Goal: Find specific page/section: Find specific page/section

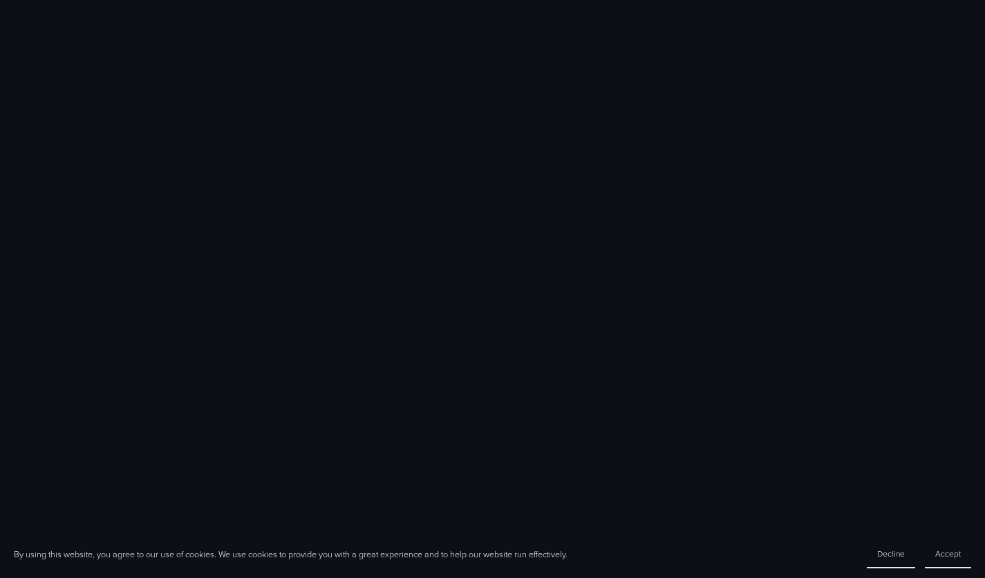
scroll to position [816, 0]
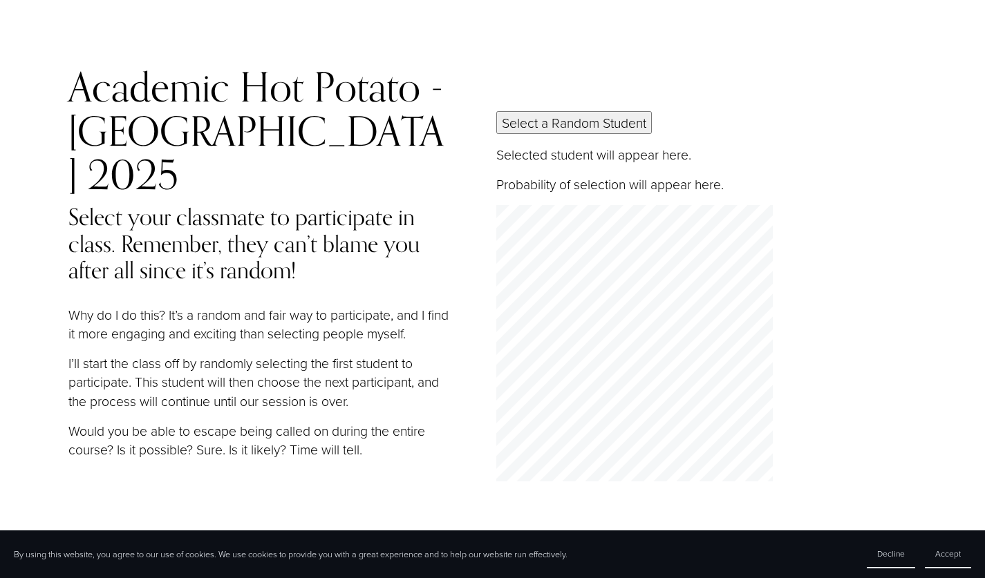
click at [637, 119] on button "Select a Random Student" at bounding box center [573, 122] width 155 height 23
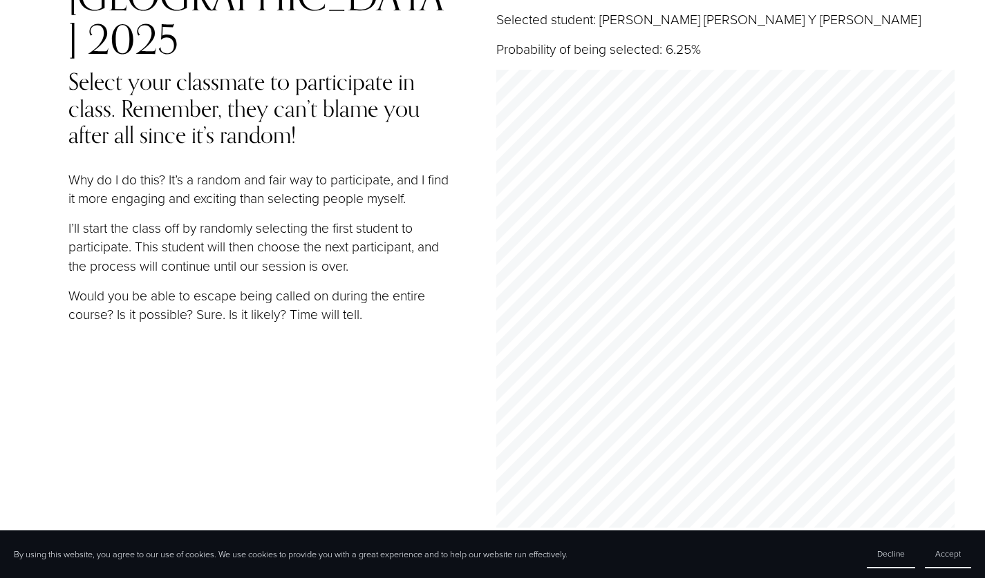
scroll to position [192, 0]
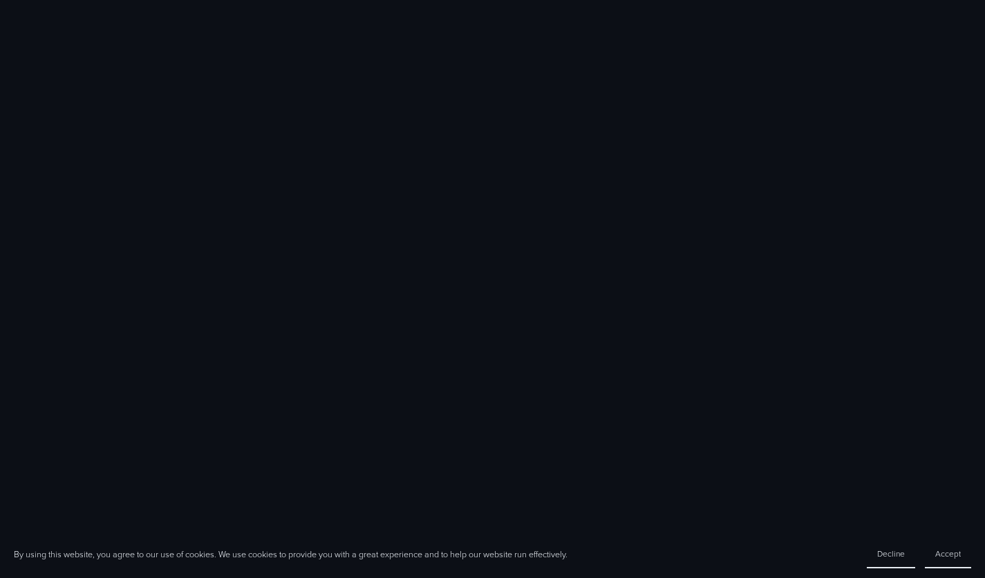
scroll to position [1582, 0]
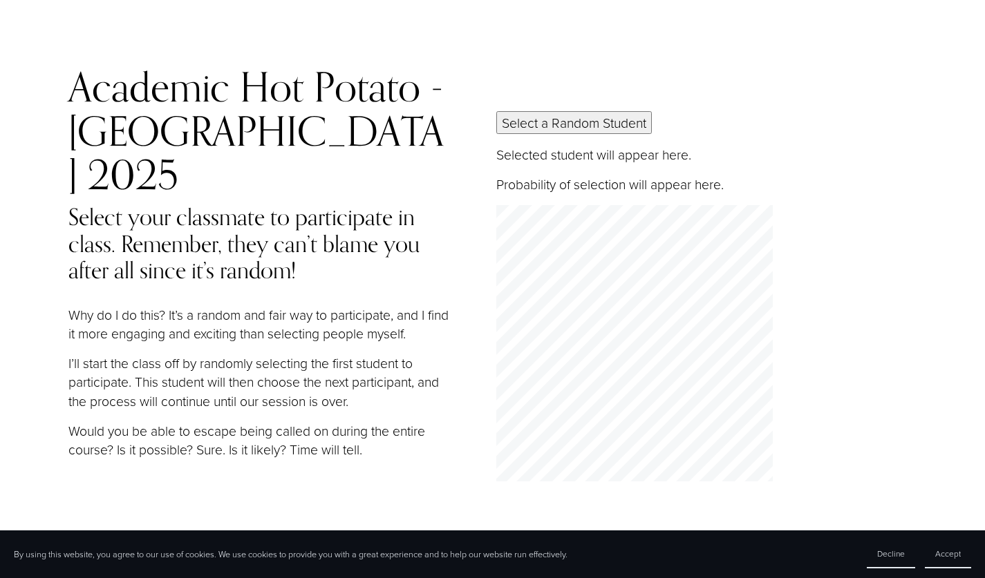
click at [620, 114] on button "Select a Random Student" at bounding box center [573, 122] width 155 height 23
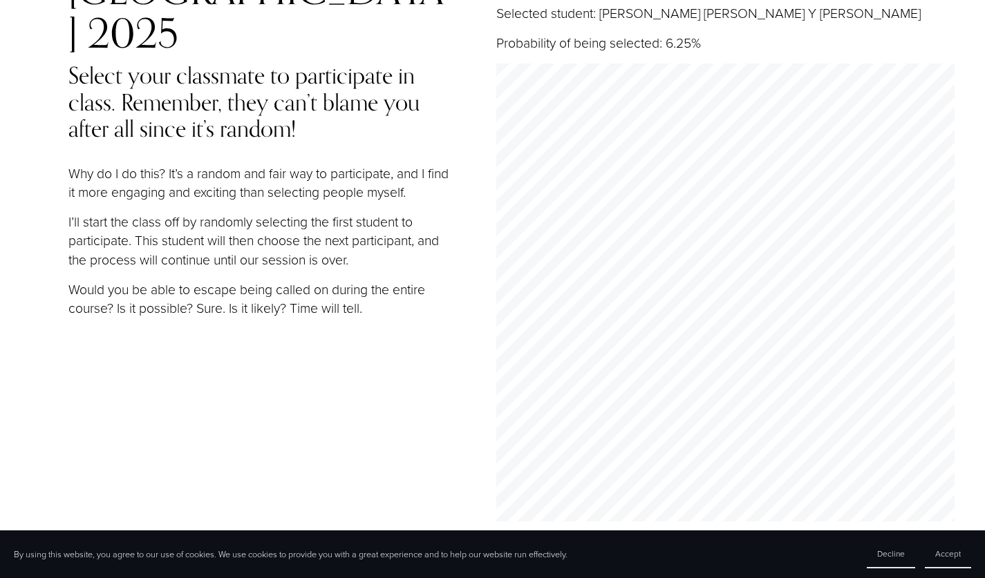
scroll to position [192, 0]
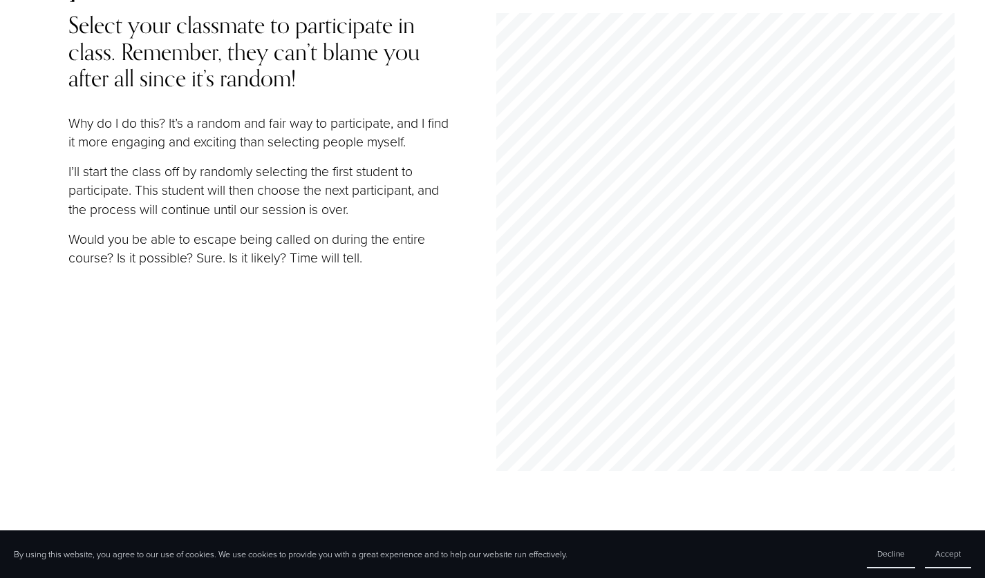
click at [965, 441] on div "Academic Hot Potato - Monterrey 2025 Select your classmate to participate in cl…" at bounding box center [492, 199] width 985 height 653
click at [941, 554] on span "Accept" at bounding box center [948, 554] width 26 height 12
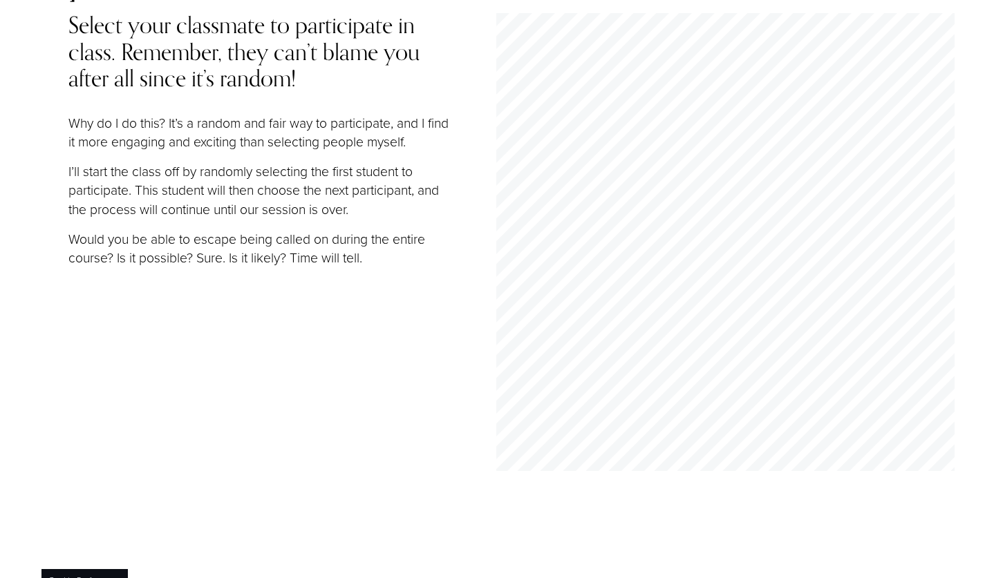
scroll to position [15, 0]
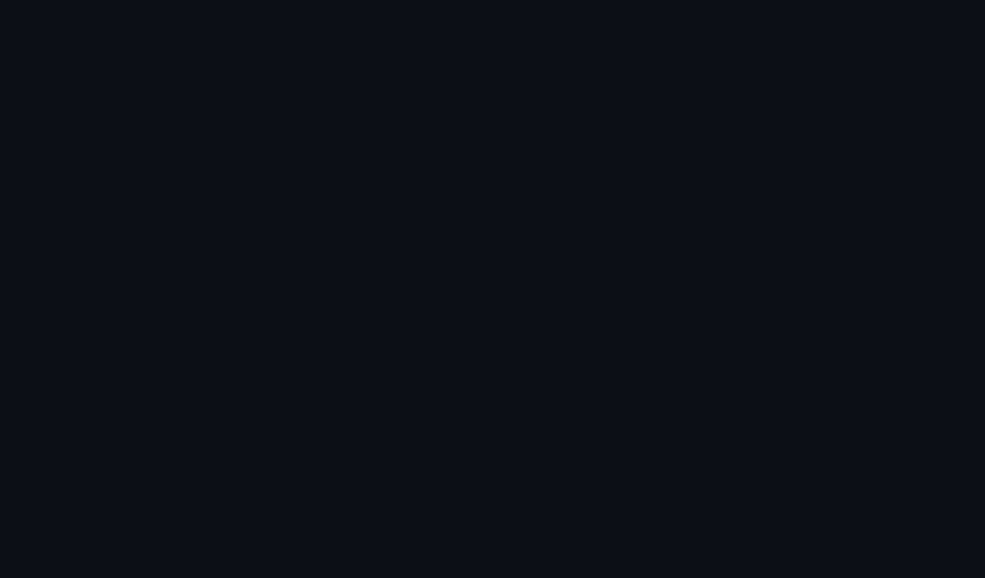
scroll to position [1330, 0]
